Goal: Find specific page/section: Find specific page/section

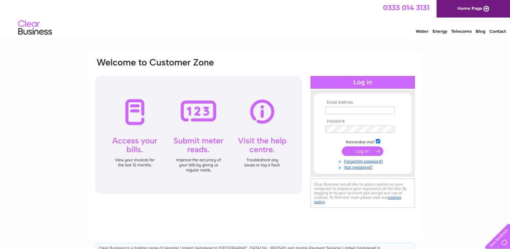
type input "[EMAIL_ADDRESS][DOMAIN_NAME]"
click at [305, 88] on input "submit" at bounding box center [362, 150] width 41 height 9
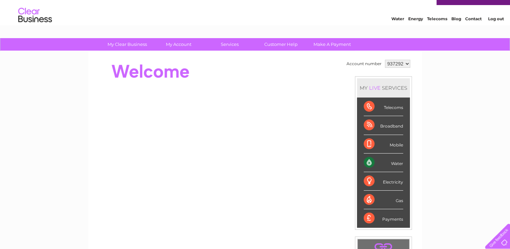
scroll to position [13, 0]
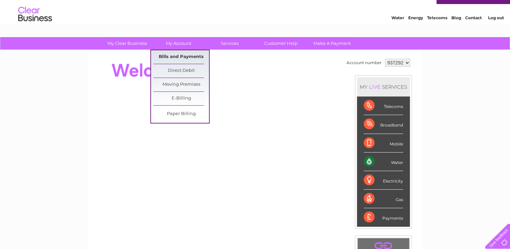
click at [183, 58] on link "Bills and Payments" at bounding box center [181, 56] width 56 height 13
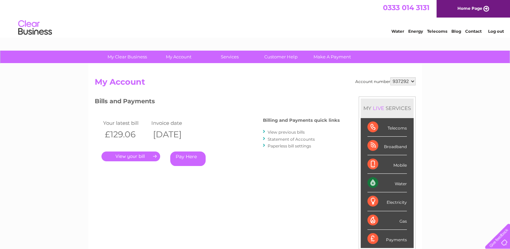
click at [120, 160] on link "." at bounding box center [130, 156] width 59 height 10
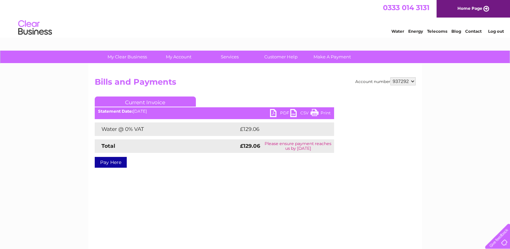
click at [274, 112] on link "PDF" at bounding box center [280, 114] width 20 height 10
